Goal: Communication & Community: Answer question/provide support

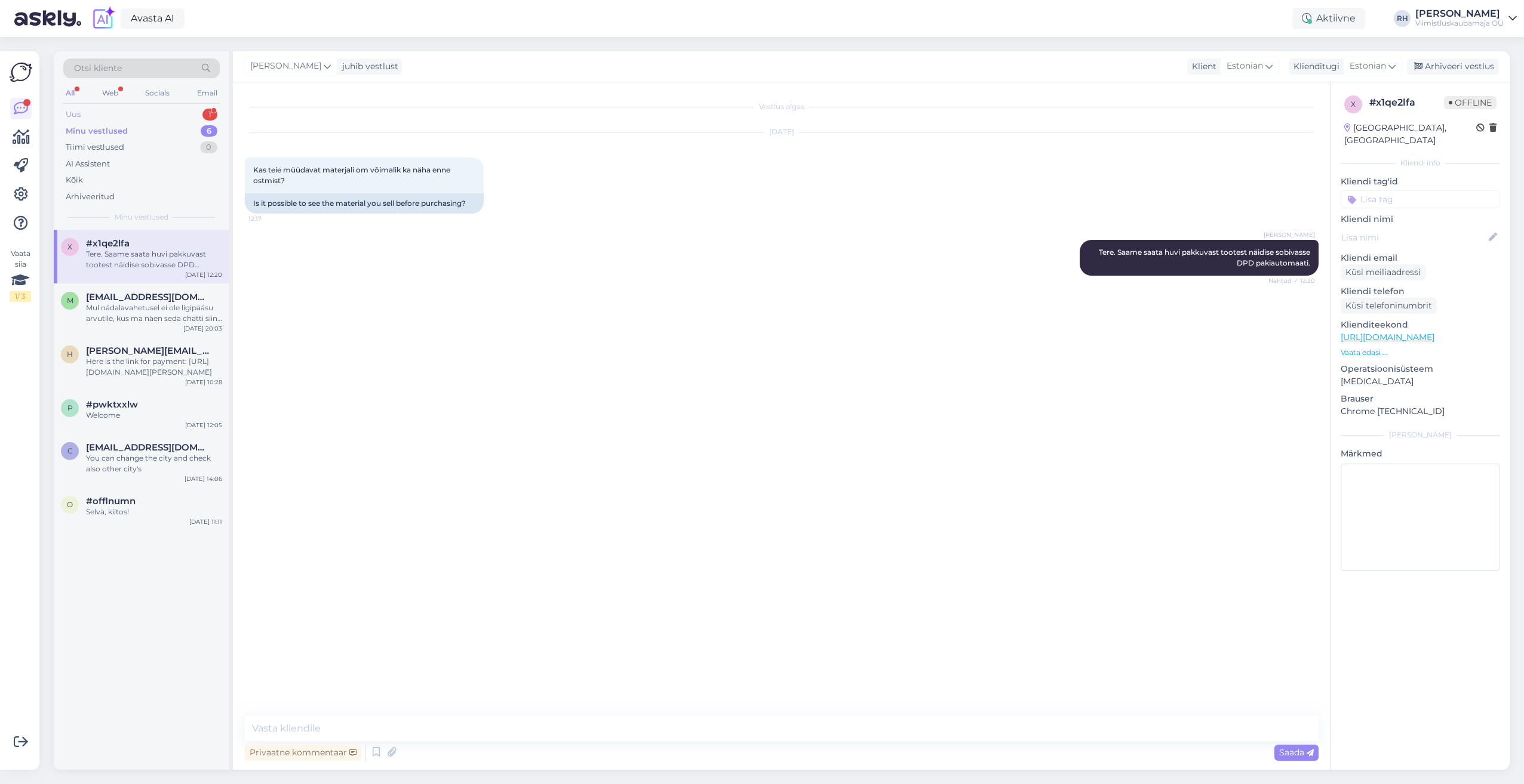
click at [145, 113] on div "Uus 1" at bounding box center [141, 115] width 157 height 17
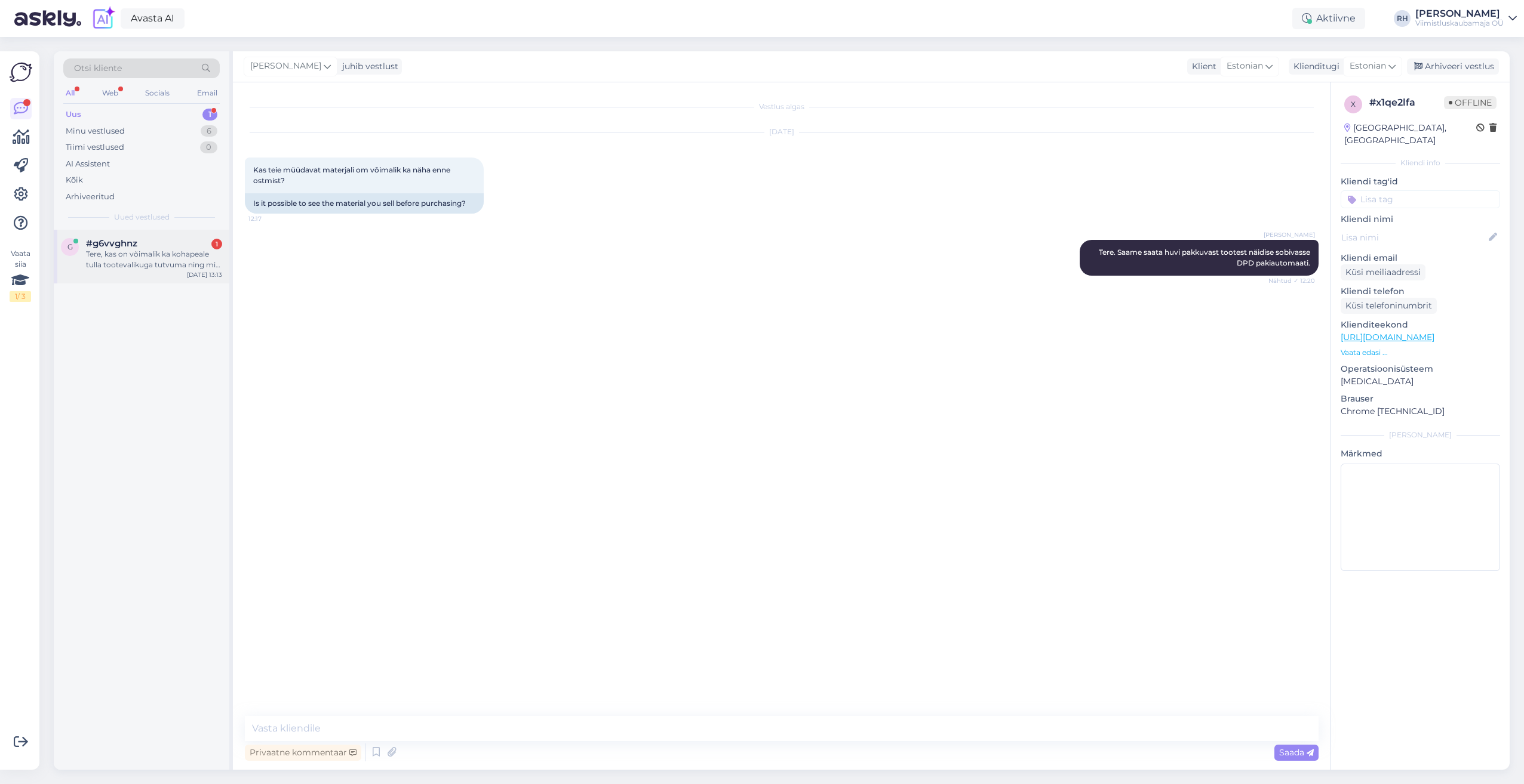
click at [144, 254] on div "Tere, kas on võimalik ka kohapeale tulla tootevalikuga tutvuma ning mis kellaae…" at bounding box center [154, 260] width 136 height 21
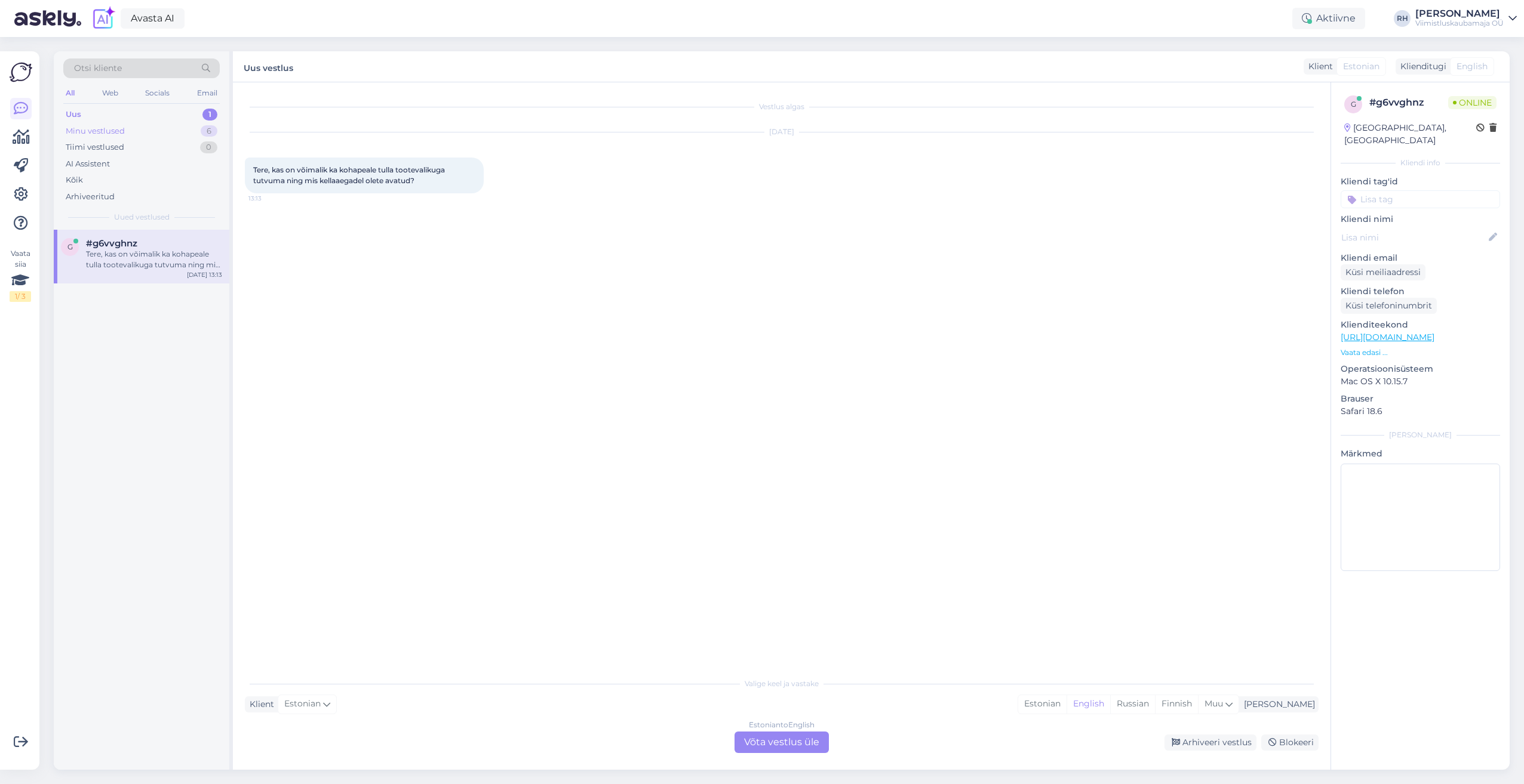
click at [135, 133] on div "Minu vestlused 6" at bounding box center [141, 131] width 157 height 17
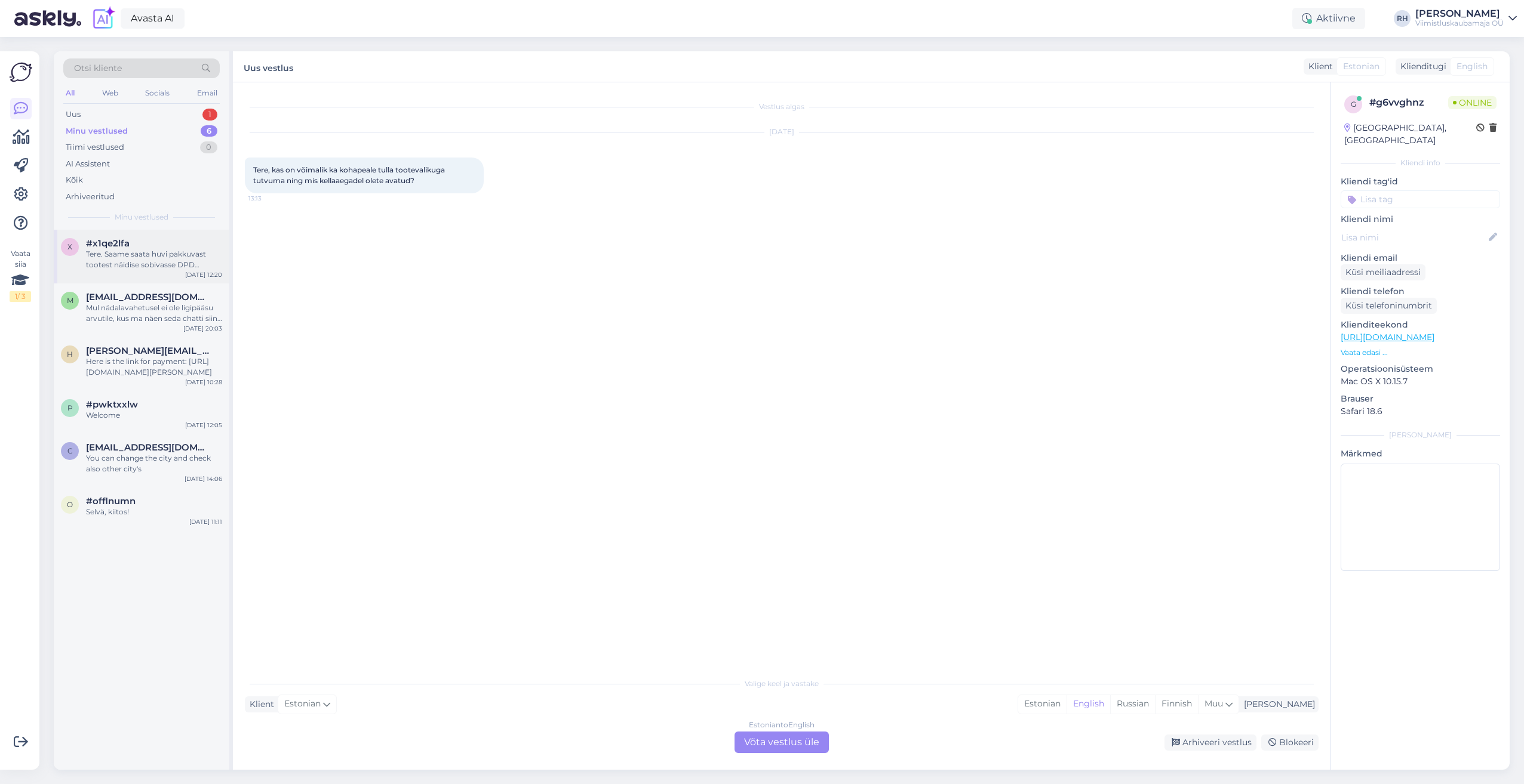
click at [146, 254] on div "Tere. Saame saata huvi pakkuvast tootest näidise sobivasse DPD pakiautomaati." at bounding box center [154, 260] width 136 height 21
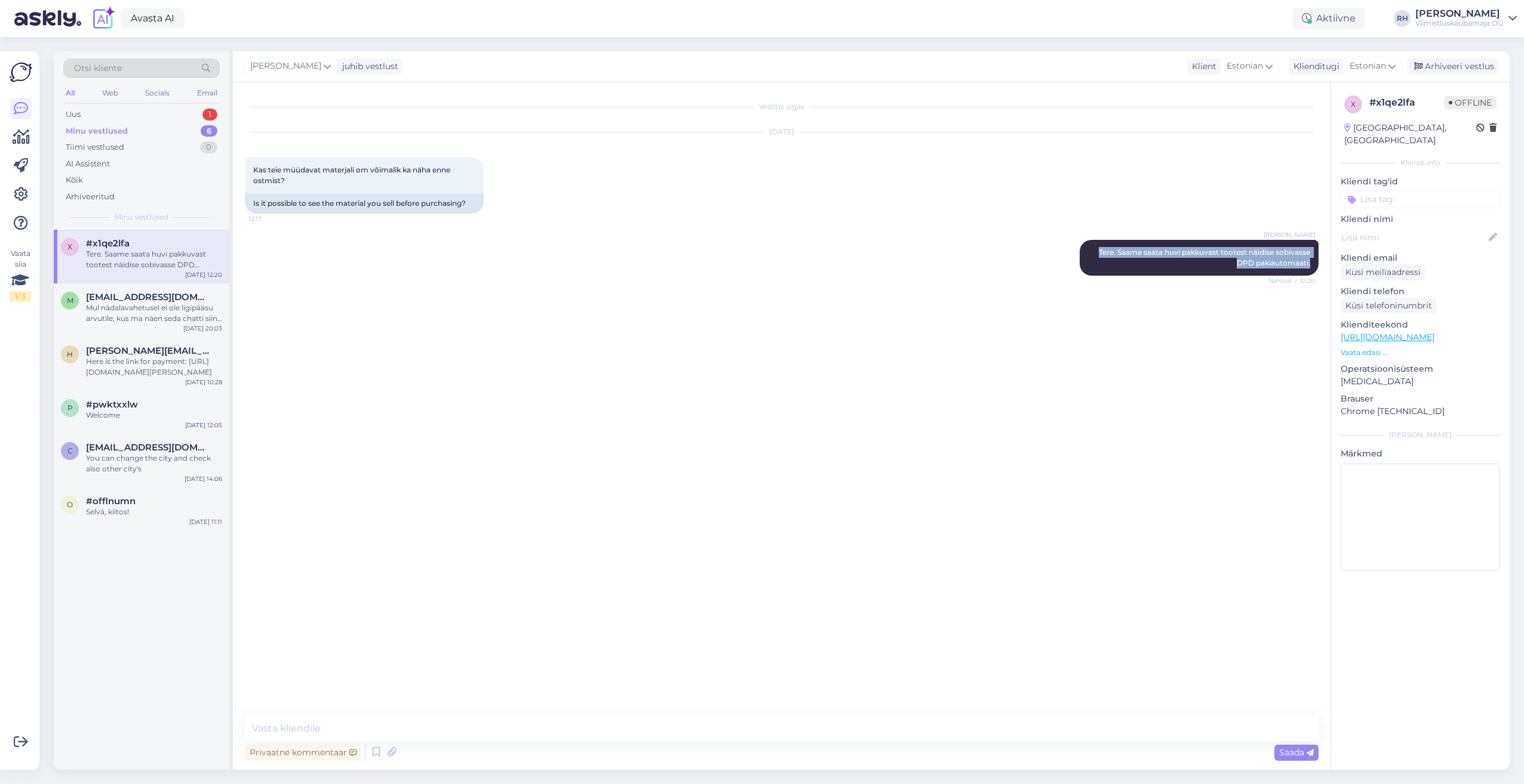
drag, startPoint x: 1093, startPoint y: 251, endPoint x: 1324, endPoint y: 260, distance: 231.2
click at [1324, 260] on div "Vestlus algas [DATE] Kas teie müüdavat materjali om võimalik ka näha enne ostmi…" at bounding box center [786, 399] width 1084 height 611
drag, startPoint x: 1324, startPoint y: 260, endPoint x: 1246, endPoint y: 252, distance: 78.4
copy span "Tere. Saame saata huvi pakkuvast tootest näidise sobivasse DPD pakiautomaati."
click at [146, 253] on div "Tere. Saame saata huvi pakkuvast tootest näidise sobivasse DPD pakiautomaati." at bounding box center [154, 260] width 136 height 21
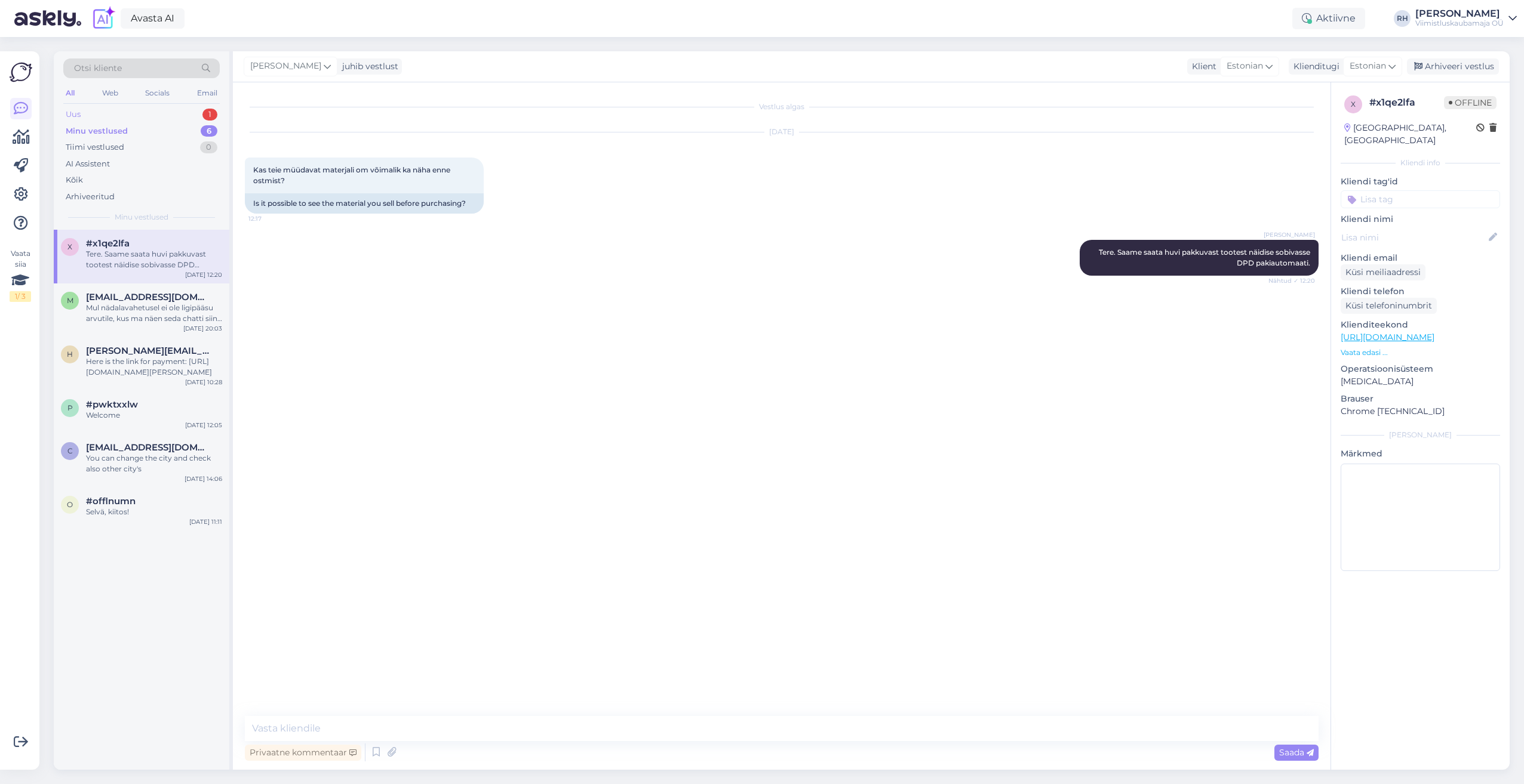
click at [127, 111] on div "Uus 1" at bounding box center [141, 115] width 157 height 17
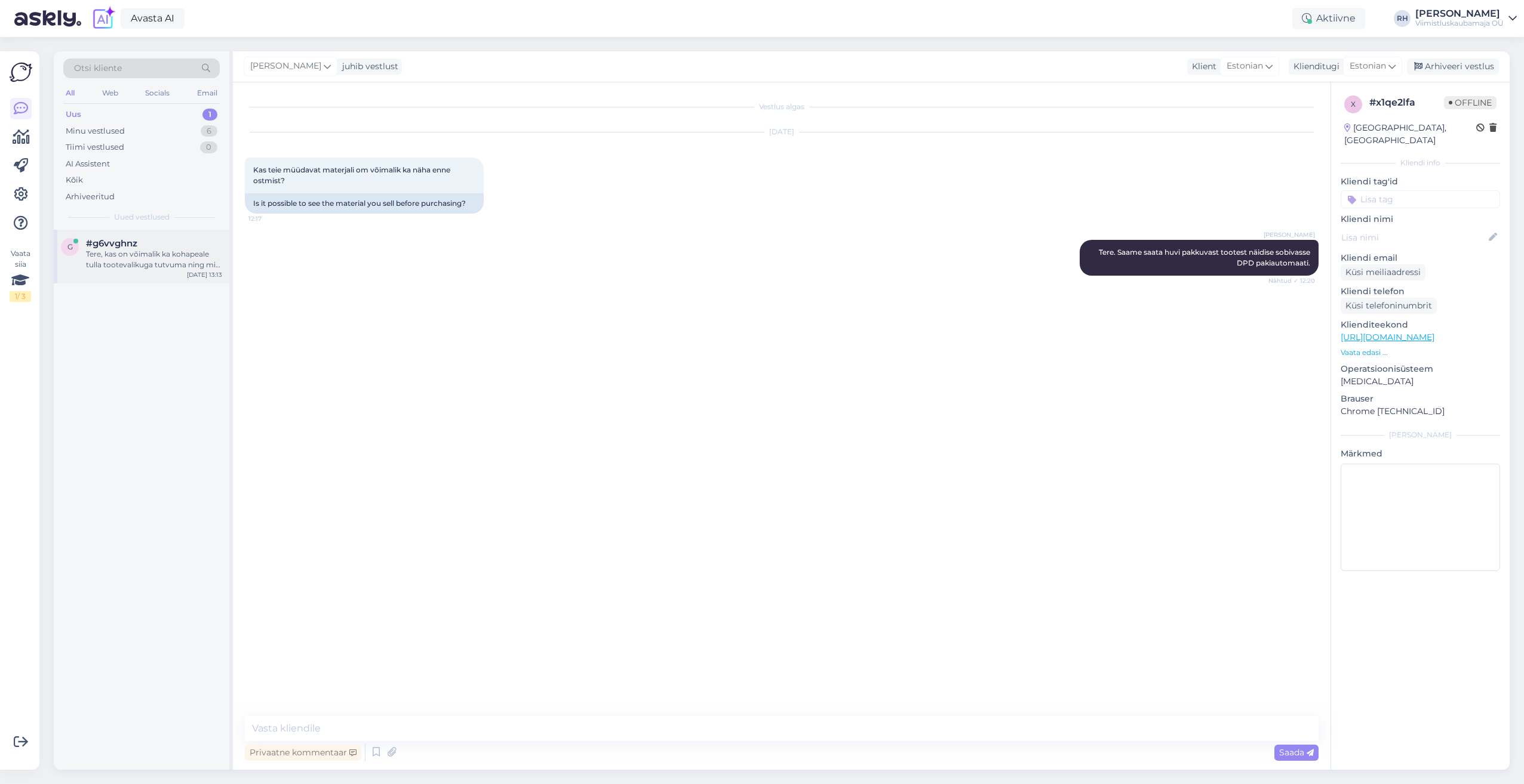
click at [131, 262] on div "Tere, kas on võimalik ka kohapeale tulla tootevalikuga tutvuma ning mis kellaae…" at bounding box center [154, 260] width 136 height 21
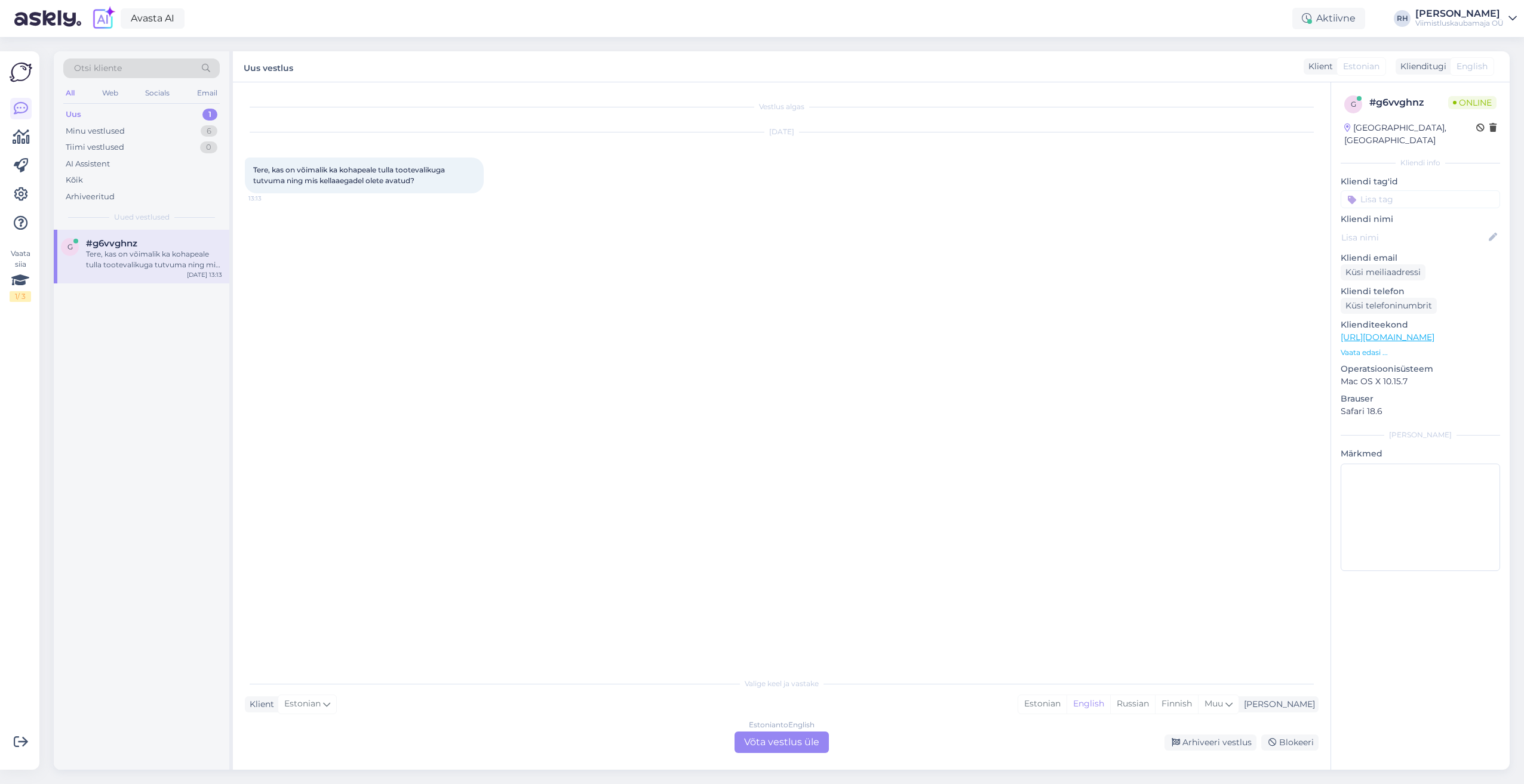
click at [795, 740] on div "Estonian to English Võta vestlus üle" at bounding box center [781, 743] width 94 height 21
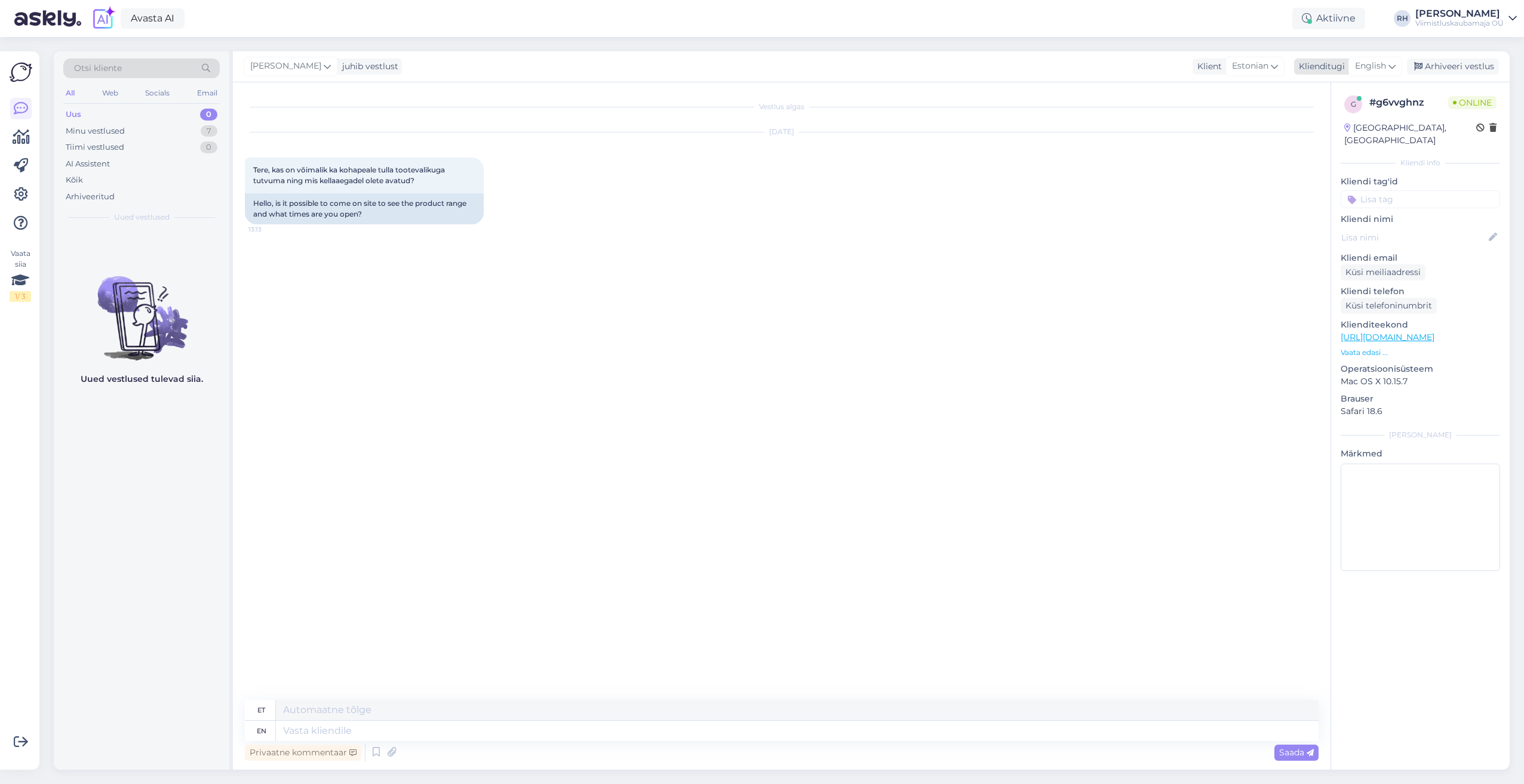
click at [1376, 63] on span "English" at bounding box center [1370, 66] width 31 height 13
click at [1341, 124] on link "Estonian" at bounding box center [1348, 119] width 132 height 19
paste textarea "Tere. Saame saata huvi pakkuvast tootest näidise sobivasse DPD pakiautomaati."
click at [276, 722] on textarea "Tere. Saame saata huvi pakkuvast tootest näidise sobivasse DPD pakiautomaati." at bounding box center [781, 729] width 1074 height 25
type textarea "Tere. Tegutseme internetipoena ja näidiste salongi ei pea. Saame saata huvi pak…"
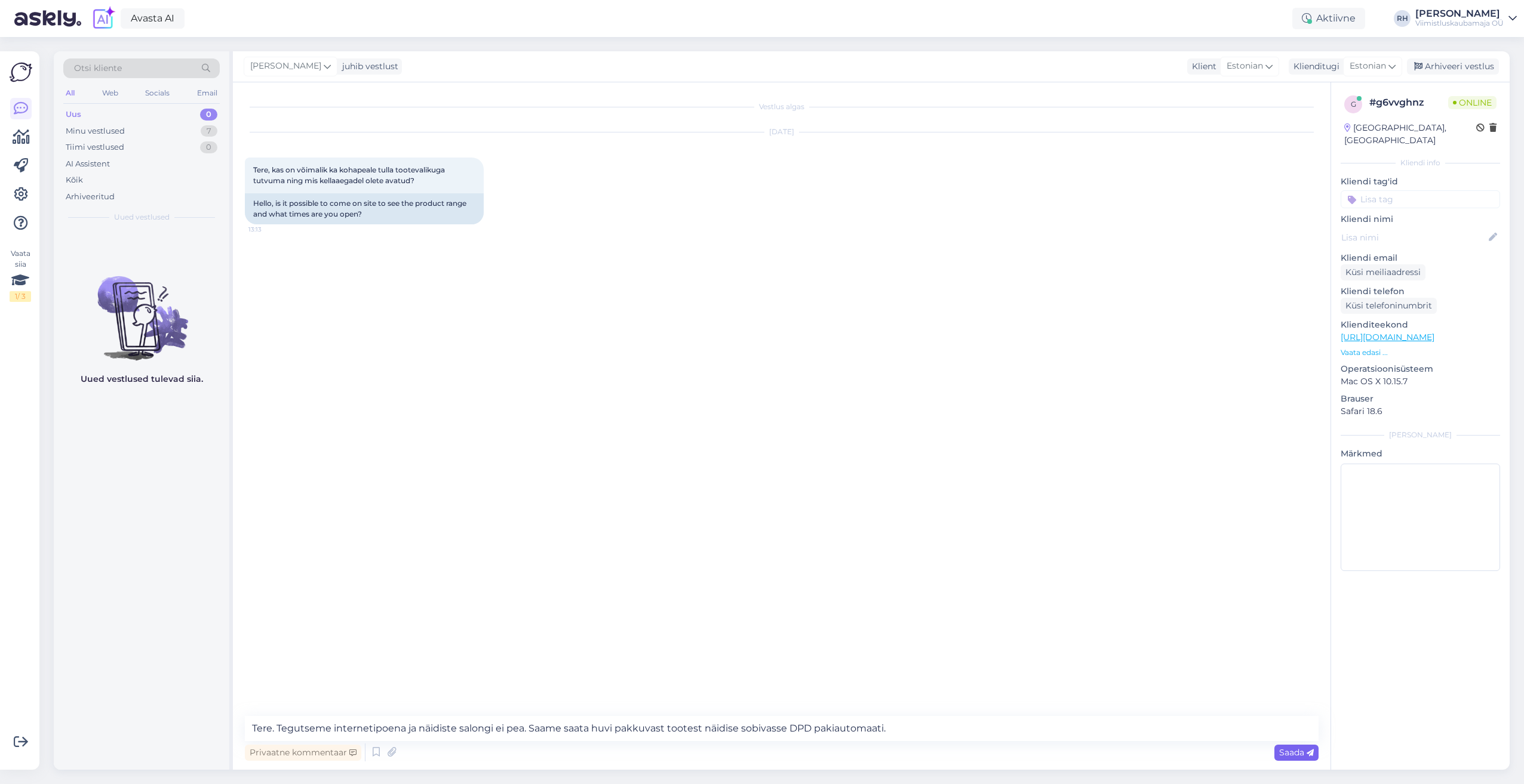
click at [1304, 752] on span "Saada" at bounding box center [1297, 753] width 35 height 11
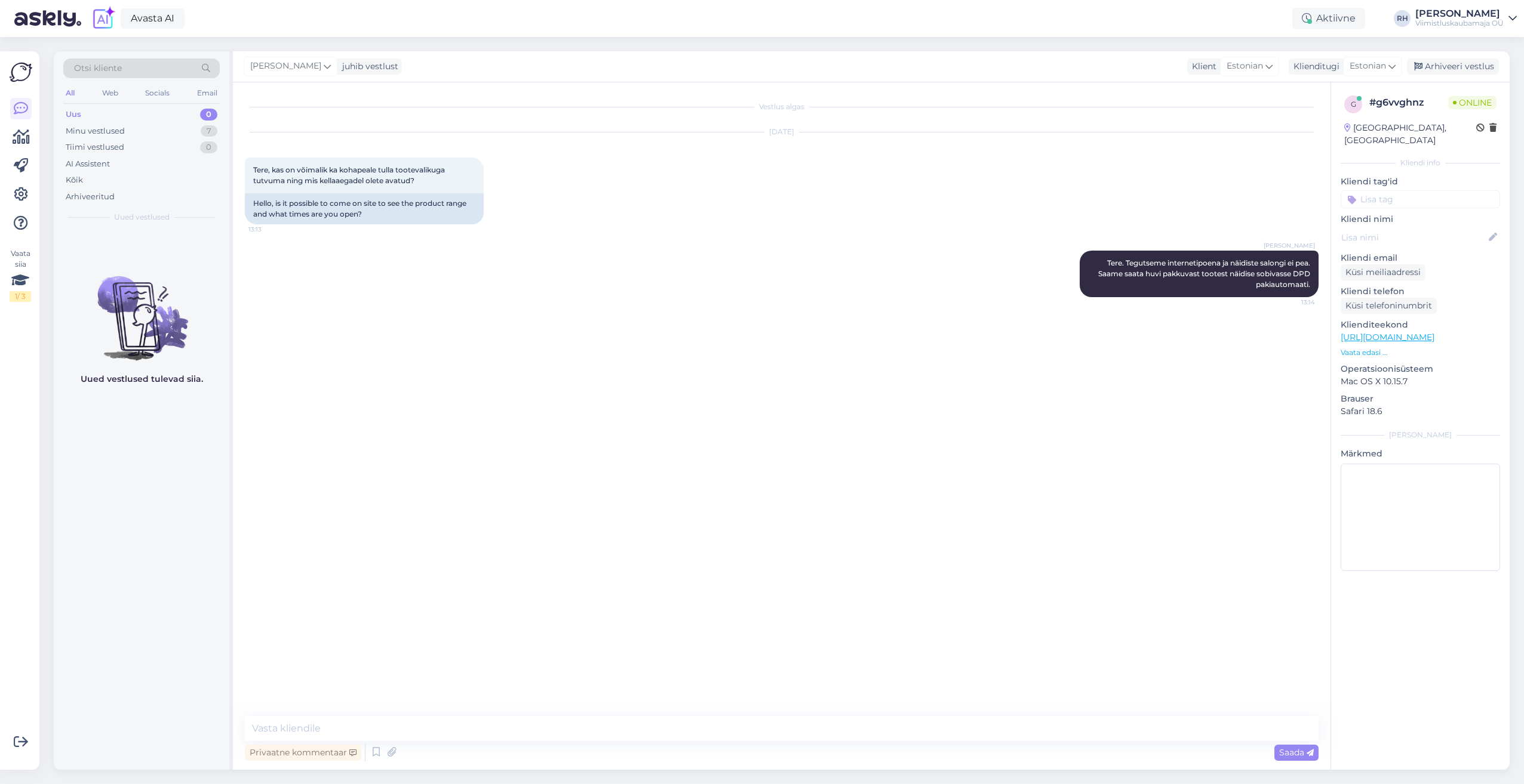
click at [1408, 332] on link "[URL][DOMAIN_NAME]" at bounding box center [1387, 337] width 94 height 11
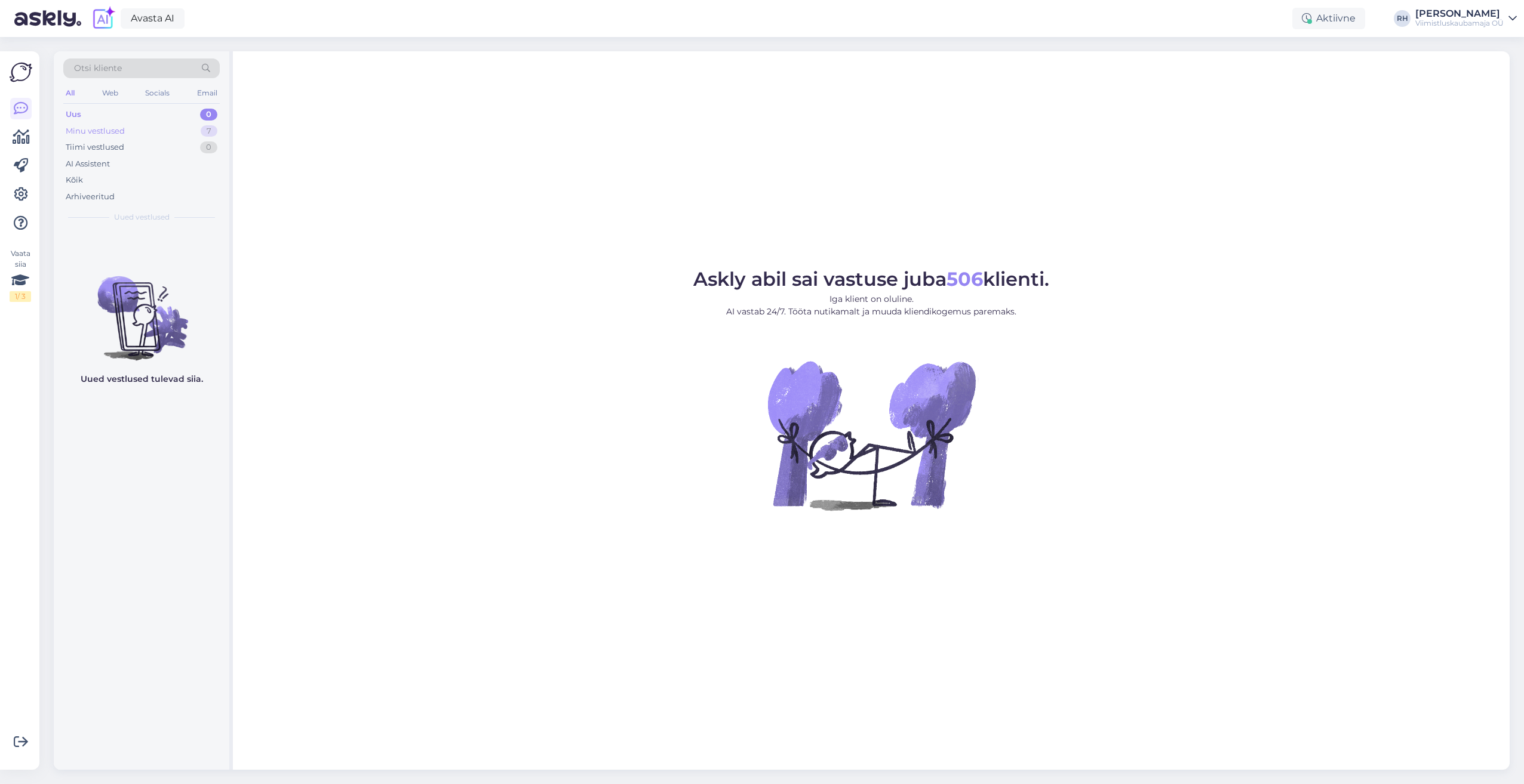
click at [86, 136] on div "Minu vestlused 7" at bounding box center [141, 131] width 157 height 17
